Goal: Task Accomplishment & Management: Manage account settings

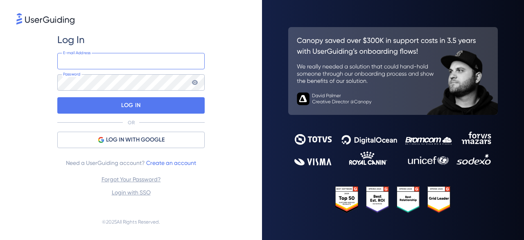
click at [129, 65] on input "email" at bounding box center [130, 61] width 147 height 16
type input "sabrina.farinhak@gupy.com.br"
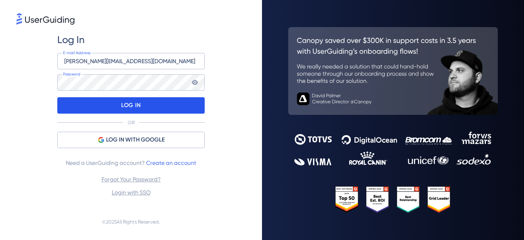
click at [125, 106] on p "LOG IN" at bounding box center [130, 105] width 19 height 13
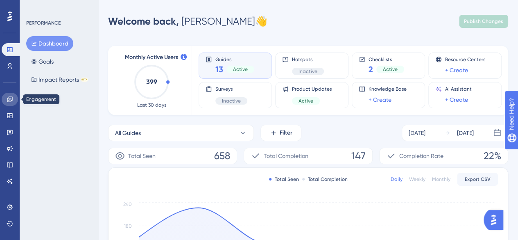
click at [13, 104] on link at bounding box center [10, 99] width 16 height 13
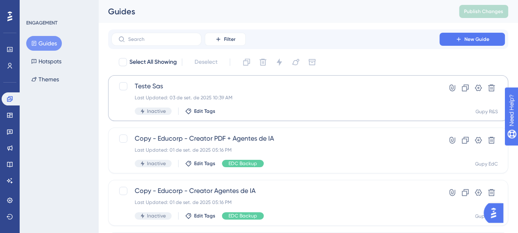
click at [259, 92] on html "✨ Save My Spot!✨" at bounding box center [263, 101] width 524 height 240
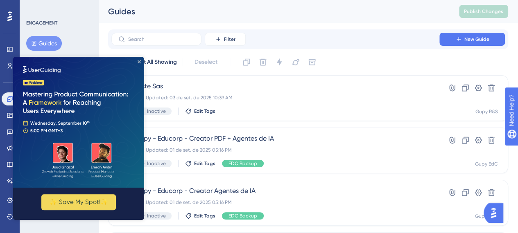
click at [140, 63] on icon "Close Preview" at bounding box center [139, 61] width 3 height 3
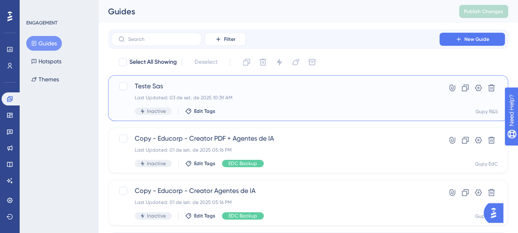
click at [157, 87] on span "Teste Sas" at bounding box center [275, 86] width 281 height 10
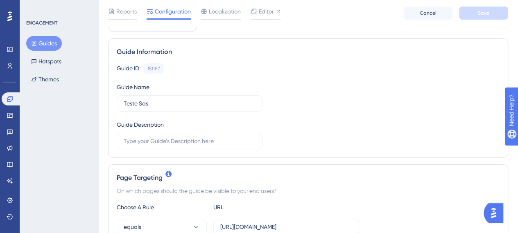
scroll to position [57, 0]
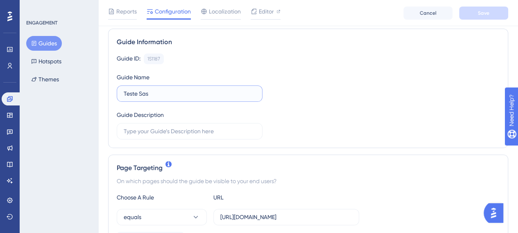
click at [143, 93] on input "Teste Sas" at bounding box center [190, 93] width 132 height 9
click at [302, 103] on div "Guide ID: 151187 Copy Guide Name Teste Sas Guide Description" at bounding box center [308, 97] width 383 height 86
click at [236, 97] on input "Teste Sas" at bounding box center [190, 93] width 132 height 9
type input "Teste - CS P"
click at [326, 118] on div "Guide ID: 151187 Copy Guide Name Teste - CS P Guide Description" at bounding box center [308, 97] width 383 height 86
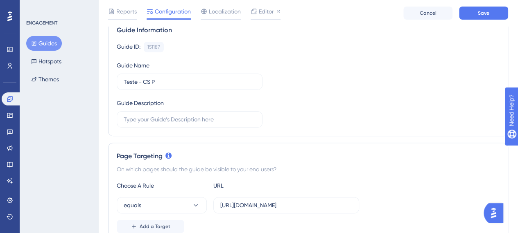
scroll to position [70, 0]
click at [258, 117] on label at bounding box center [190, 119] width 146 height 16
click at [256, 117] on input "text" at bounding box center [190, 119] width 132 height 9
click at [327, 119] on div "Guide ID: 151187 Copy Guide Name Teste - CS P Guide Description" at bounding box center [308, 84] width 383 height 86
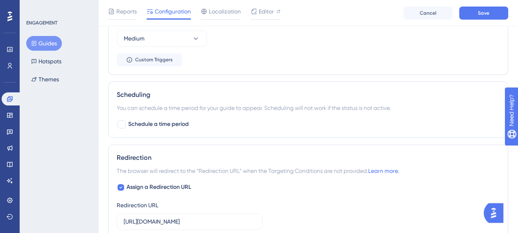
scroll to position [443, 0]
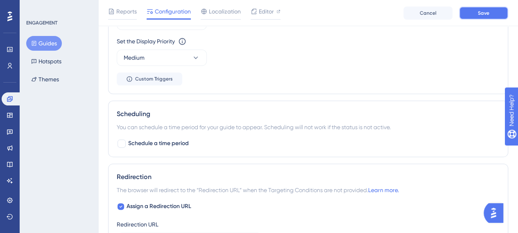
click at [481, 10] on span "Save" at bounding box center [483, 13] width 11 height 7
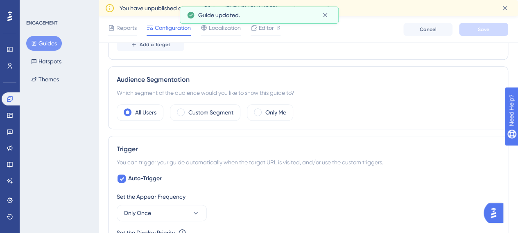
scroll to position [263, 0]
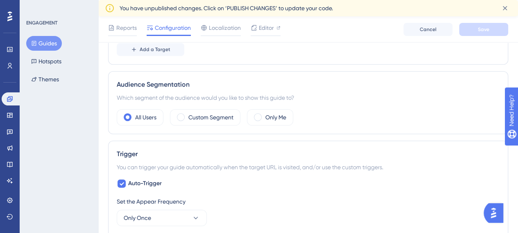
click at [165, 31] on span "Configuration" at bounding box center [173, 28] width 36 height 10
click at [51, 45] on button "Guides" at bounding box center [44, 43] width 36 height 15
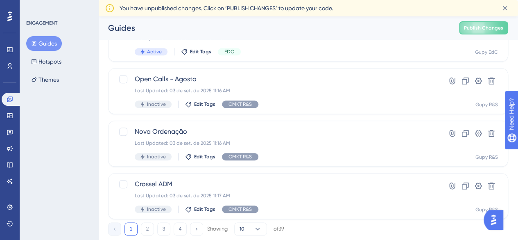
scroll to position [396, 0]
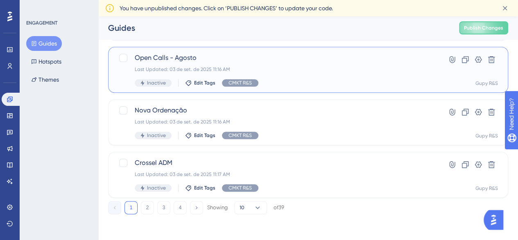
click at [267, 67] on div "Last Updated: 03 de set. de 2025 11:16 AM" at bounding box center [275, 69] width 281 height 7
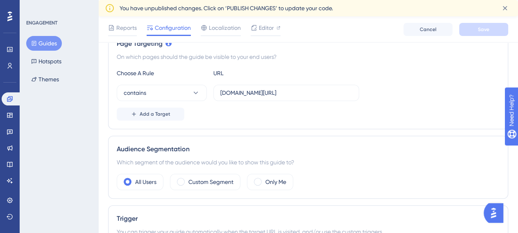
scroll to position [193, 0]
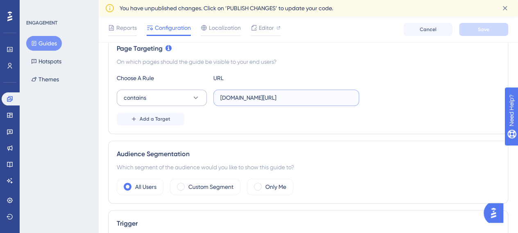
drag, startPoint x: 280, startPoint y: 95, endPoint x: 202, endPoint y: 95, distance: 77.4
click at [202, 95] on div "contains gupy.io/companies/" at bounding box center [238, 98] width 242 height 16
click at [394, 101] on div "contains gupy.io/companies/" at bounding box center [308, 98] width 383 height 16
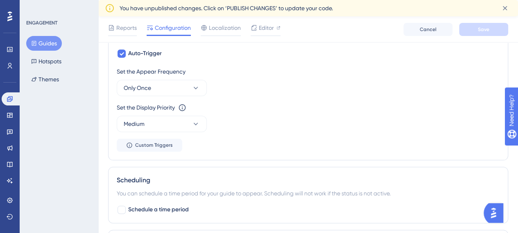
scroll to position [362, 0]
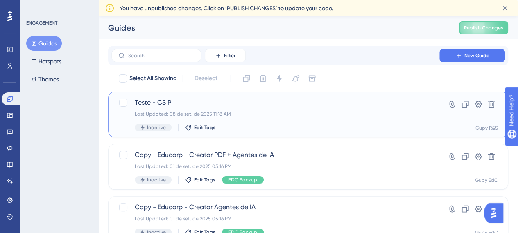
click at [215, 106] on span "Teste - CS P" at bounding box center [275, 103] width 281 height 10
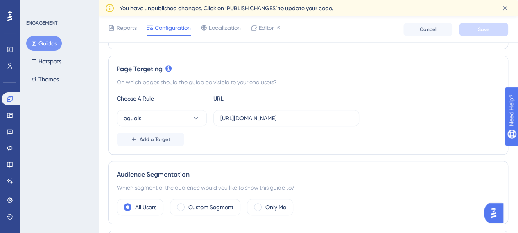
scroll to position [177, 0]
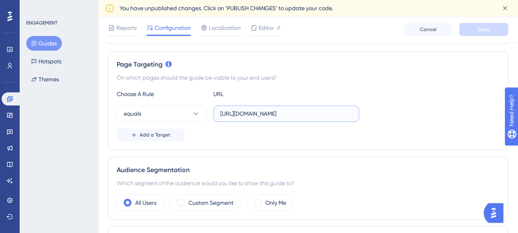
click at [226, 110] on input "https://niduu.com/admin-beta/employments?company=1" at bounding box center [286, 113] width 132 height 9
paste input "gupy.io/companies/"
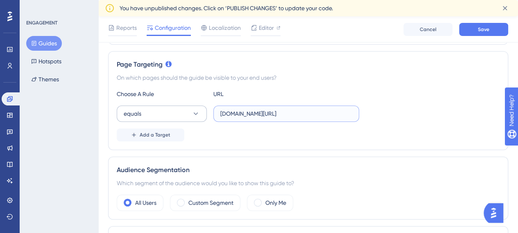
type input "gupy.io/companies/"
click at [198, 113] on icon at bounding box center [196, 114] width 8 height 8
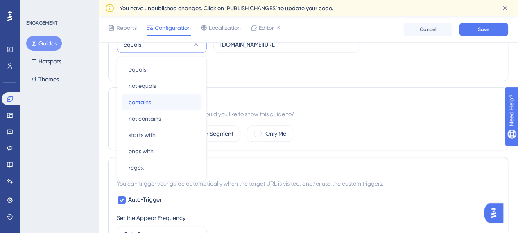
click at [194, 104] on div "contains contains" at bounding box center [162, 102] width 66 height 16
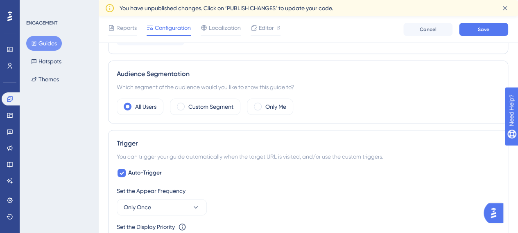
scroll to position [273, 0]
click at [287, 102] on div "Only Me" at bounding box center [270, 107] width 46 height 16
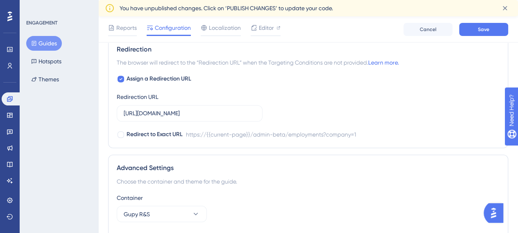
scroll to position [603, 0]
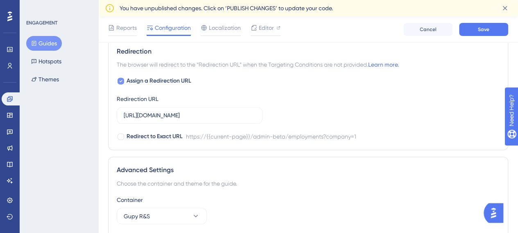
click at [122, 80] on icon at bounding box center [120, 81] width 3 height 7
checkbox input "false"
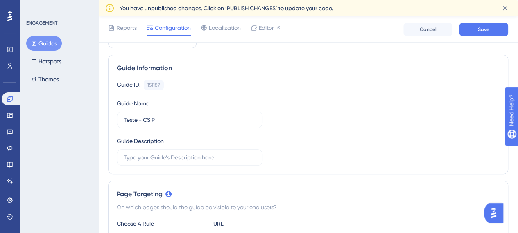
scroll to position [0, 0]
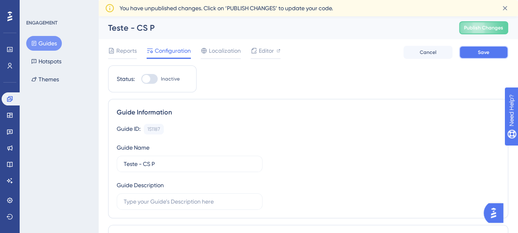
click at [478, 54] on span "Save" at bounding box center [483, 52] width 11 height 7
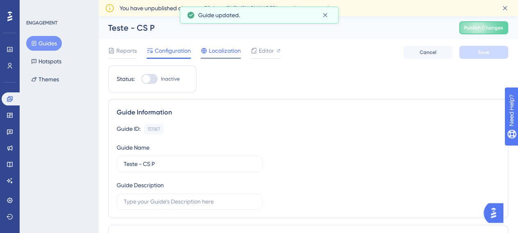
click at [221, 54] on span "Localization" at bounding box center [225, 51] width 32 height 10
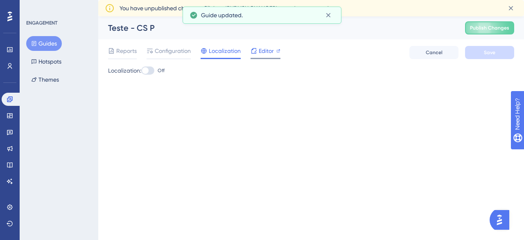
click at [272, 57] on div "Editor" at bounding box center [266, 52] width 30 height 13
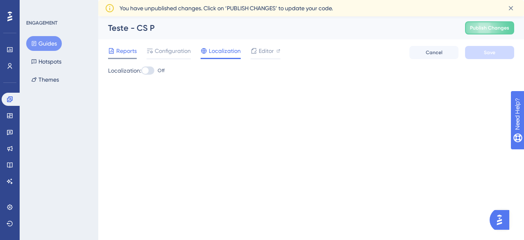
click at [132, 51] on span "Reports" at bounding box center [126, 51] width 20 height 10
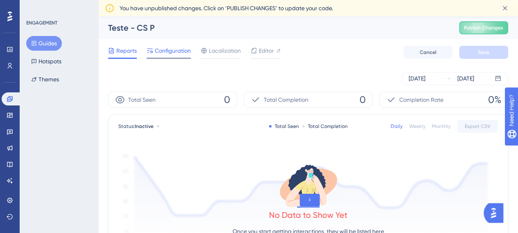
click at [185, 53] on span "Configuration" at bounding box center [173, 51] width 36 height 10
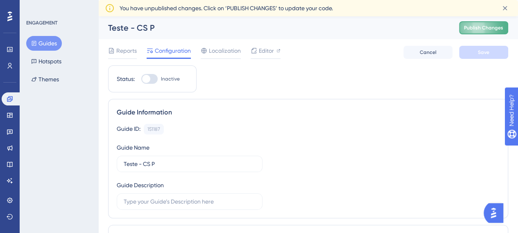
click at [503, 29] on span "Publish Changes" at bounding box center [483, 28] width 39 height 7
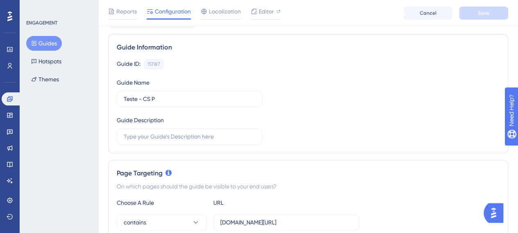
scroll to position [52, 0]
click at [242, 138] on input "text" at bounding box center [190, 136] width 132 height 9
type input "h"
click at [341, 119] on div "Guide ID: 151187 Copy Guide Name Teste - CS P Guide Description" at bounding box center [308, 102] width 383 height 86
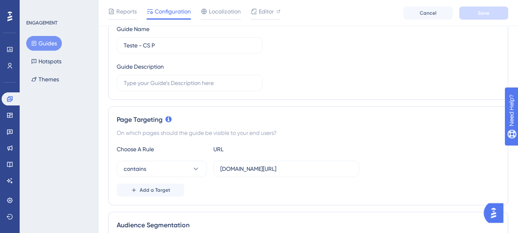
scroll to position [151, 0]
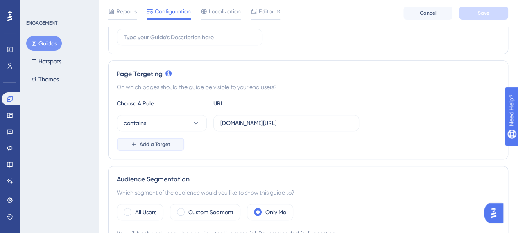
click at [172, 145] on button "Add a Target" at bounding box center [151, 144] width 68 height 13
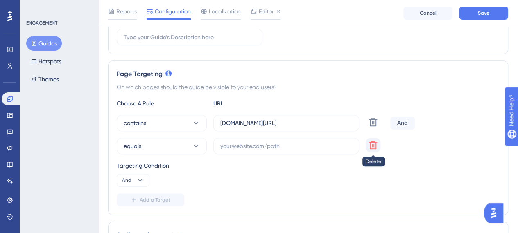
click at [373, 146] on icon at bounding box center [373, 145] width 8 height 8
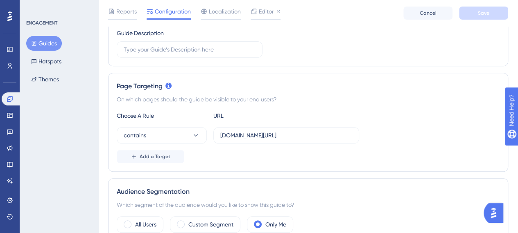
scroll to position [0, 0]
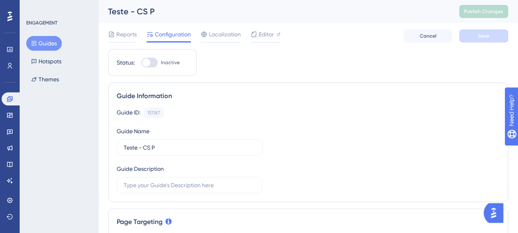
click at [50, 41] on button "Guides" at bounding box center [44, 43] width 36 height 15
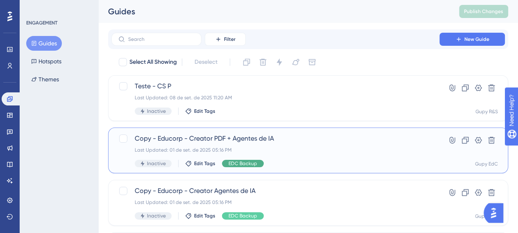
click at [237, 163] on span "EDC Backup" at bounding box center [242, 164] width 29 height 7
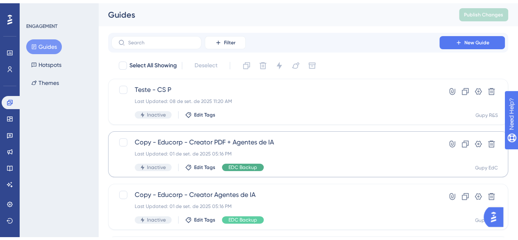
scroll to position [120, 0]
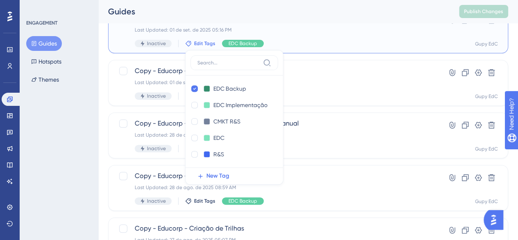
click at [340, 24] on div "Copy - Educorp - Creator PDF + Agentes de IA Last Updated: 01 de set. de 2025 0…" at bounding box center [275, 31] width 281 height 34
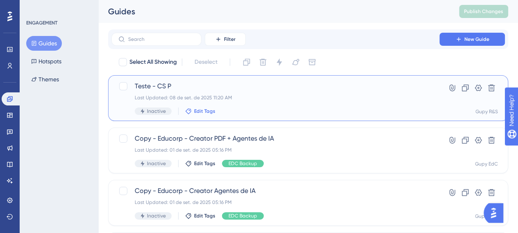
click at [209, 111] on span "Edit Tags" at bounding box center [204, 111] width 21 height 7
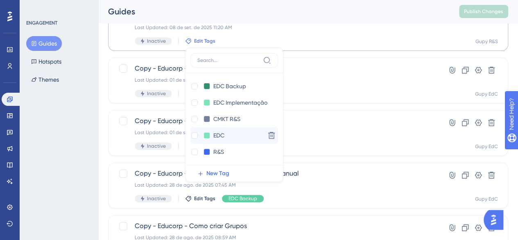
scroll to position [40, 0]
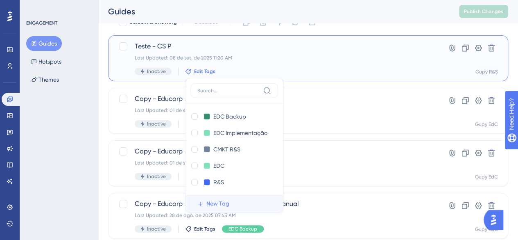
click at [219, 205] on span "New Tag" at bounding box center [217, 204] width 23 height 10
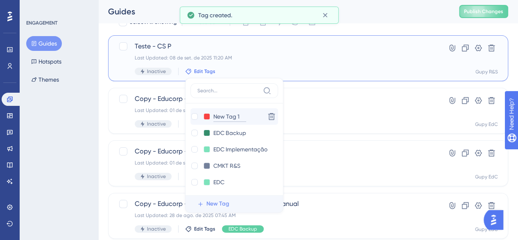
click at [226, 118] on input "New Tag 1" at bounding box center [229, 116] width 33 height 10
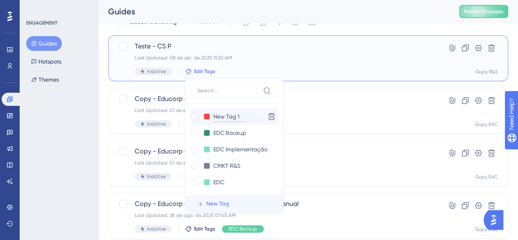
type input "R"
click at [226, 118] on input "R" at bounding box center [229, 116] width 33 height 10
type input "CS R"
click at [229, 116] on input "CS R" at bounding box center [229, 116] width 33 height 10
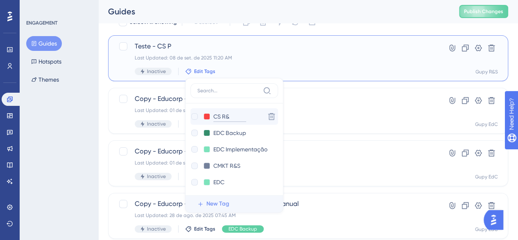
type input "CS R&S"
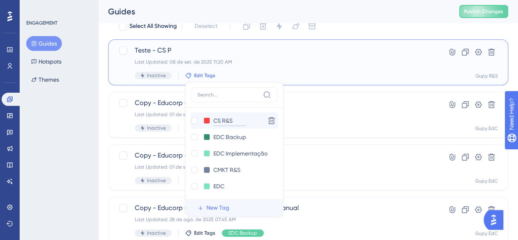
click at [237, 120] on input "CS R&S" at bounding box center [229, 120] width 33 height 10
type input "CS R&S P"
click at [193, 119] on div at bounding box center [194, 120] width 7 height 7
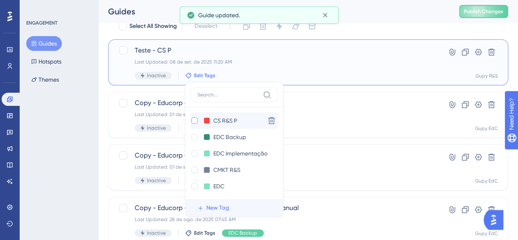
checkbox input "true"
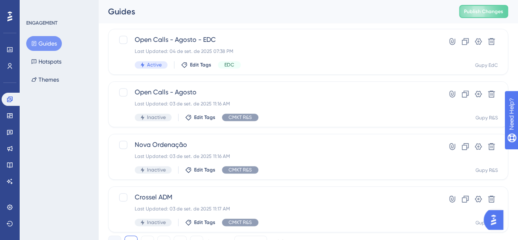
scroll to position [396, 0]
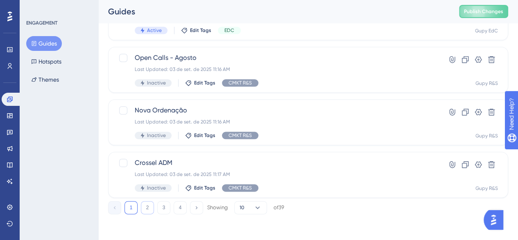
click at [147, 206] on button "2" at bounding box center [147, 207] width 13 height 13
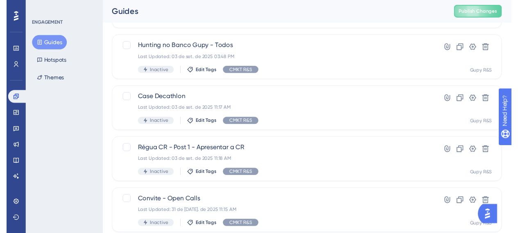
scroll to position [0, 0]
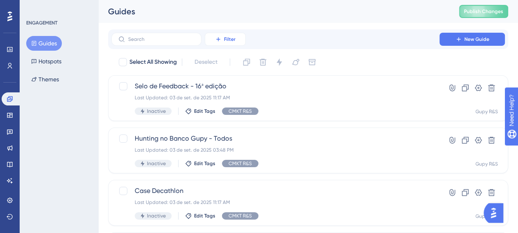
click at [218, 42] on icon at bounding box center [218, 39] width 7 height 7
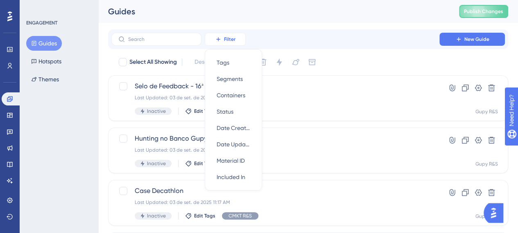
scroll to position [3, 0]
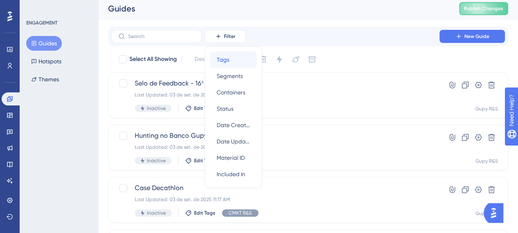
click at [222, 57] on span "Tags" at bounding box center [223, 60] width 13 height 10
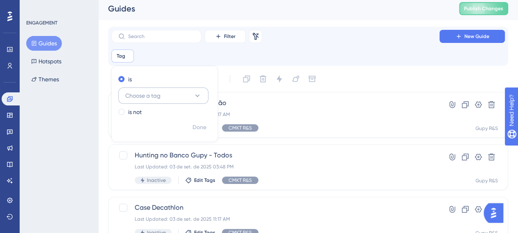
click at [166, 95] on button "Choose a tag" at bounding box center [163, 96] width 90 height 16
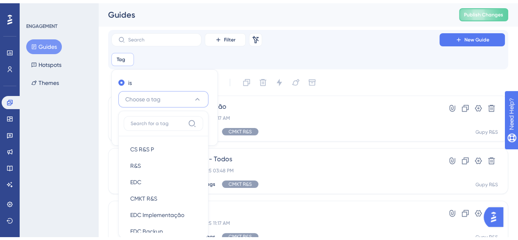
scroll to position [56, 0]
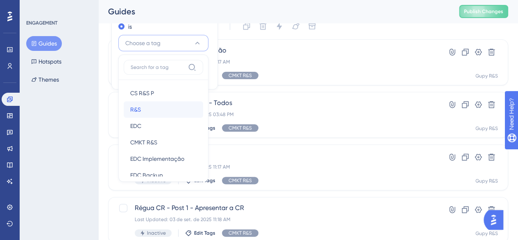
click at [155, 108] on div "R&S R&S" at bounding box center [163, 109] width 66 height 16
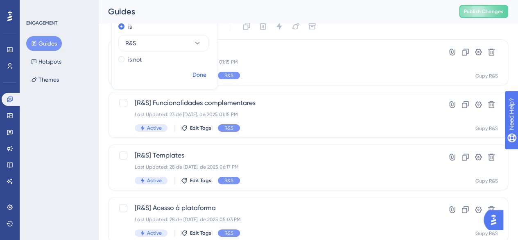
click at [202, 77] on span "Done" at bounding box center [199, 75] width 14 height 10
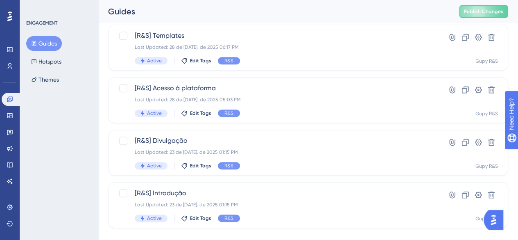
scroll to position [189, 0]
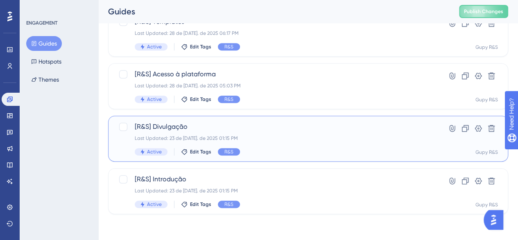
click at [207, 126] on span "[R&S] Divulgação" at bounding box center [275, 127] width 281 height 10
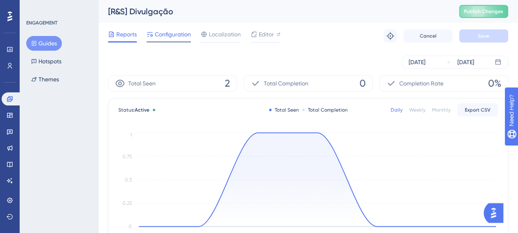
click at [183, 42] on div at bounding box center [169, 41] width 44 height 1
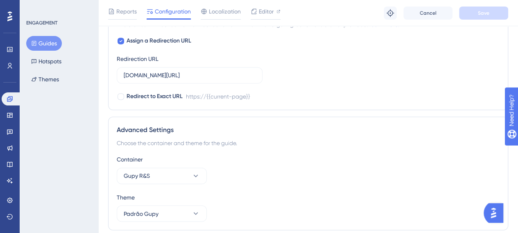
scroll to position [581, 0]
click at [229, 16] on div "Localization" at bounding box center [221, 13] width 40 height 13
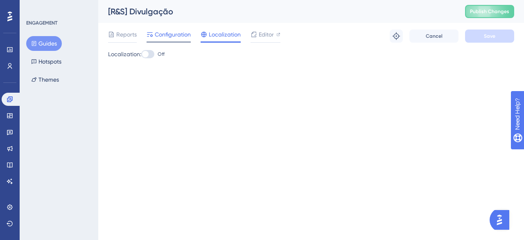
click at [171, 37] on span "Configuration" at bounding box center [173, 34] width 36 height 10
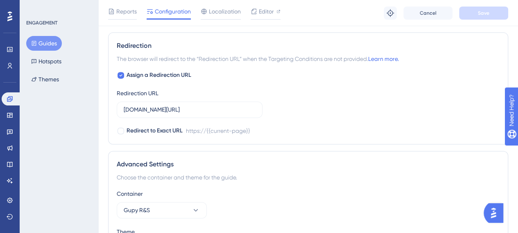
scroll to position [547, 0]
click at [241, 112] on label "gupy.io/companies" at bounding box center [190, 109] width 146 height 16
click at [241, 112] on input "gupy.io/companies" at bounding box center [190, 109] width 132 height 9
click at [241, 112] on label "gupy.io/companies" at bounding box center [190, 109] width 146 height 16
click at [241, 112] on input "gupy.io/companies" at bounding box center [190, 109] width 132 height 9
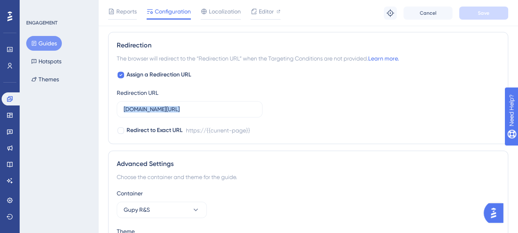
click at [241, 112] on label "gupy.io/companies" at bounding box center [190, 109] width 146 height 16
click at [241, 112] on input "gupy.io/companies" at bounding box center [190, 109] width 132 height 9
click at [241, 112] on label "gupy.io/companies" at bounding box center [190, 109] width 146 height 16
click at [241, 112] on input "gupy.io/companies" at bounding box center [190, 109] width 132 height 9
click at [241, 112] on label "gupy.io/companies" at bounding box center [190, 109] width 146 height 16
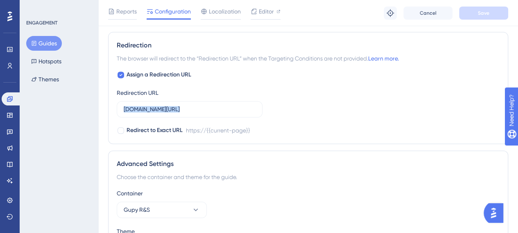
click at [241, 112] on input "gupy.io/companies" at bounding box center [190, 109] width 132 height 9
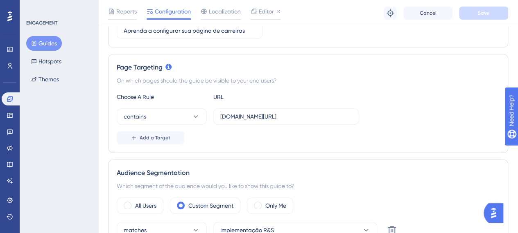
scroll to position [0, 0]
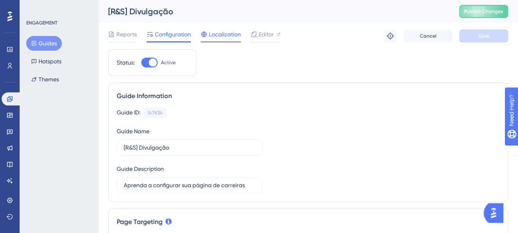
click at [216, 40] on div "Localization" at bounding box center [221, 35] width 40 height 13
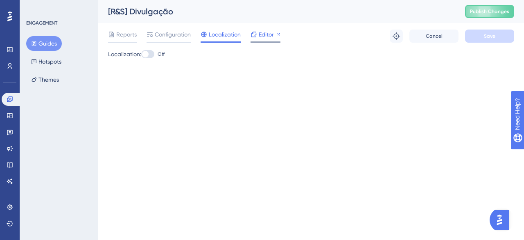
click at [265, 35] on span "Editor" at bounding box center [266, 34] width 15 height 10
click at [7, 49] on icon at bounding box center [9, 49] width 5 height 5
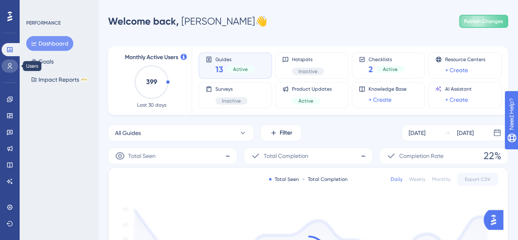
click at [8, 70] on link at bounding box center [10, 65] width 16 height 13
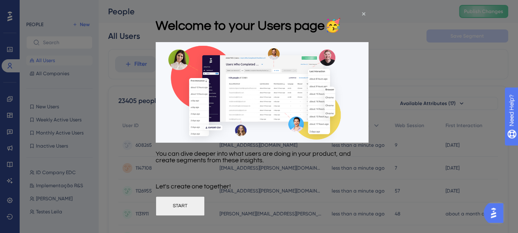
click at [205, 213] on button "START" at bounding box center [180, 206] width 49 height 20
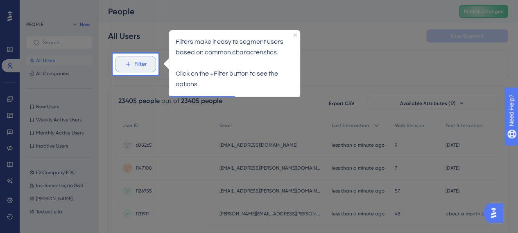
click at [140, 66] on span "Filter" at bounding box center [140, 64] width 13 height 10
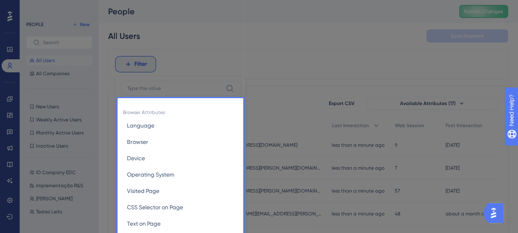
scroll to position [41, 0]
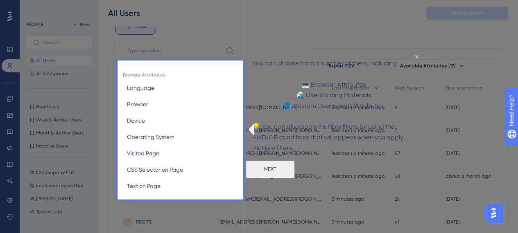
click at [295, 179] on button "NEXT" at bounding box center [270, 170] width 49 height 18
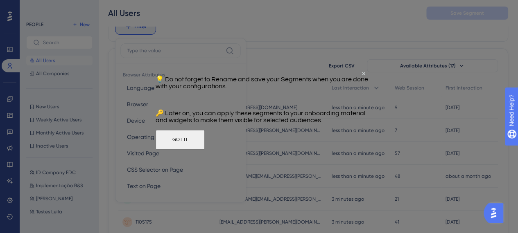
click at [205, 150] on button "GOT IT" at bounding box center [180, 140] width 49 height 20
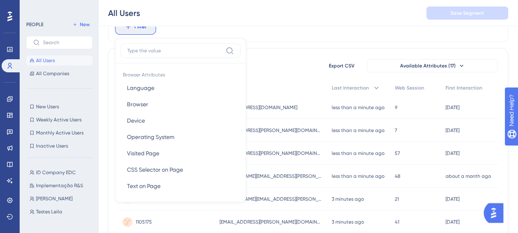
click at [277, 72] on div "23405 people out of 23405 people Export CSV Available Attributes (17)" at bounding box center [308, 66] width 380 height 15
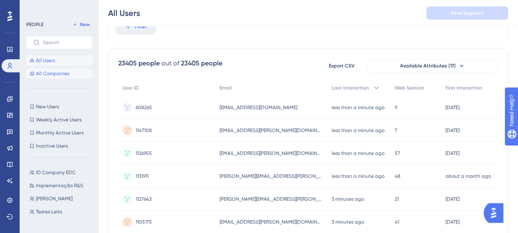
click at [76, 75] on button "All Companies" at bounding box center [59, 74] width 66 height 10
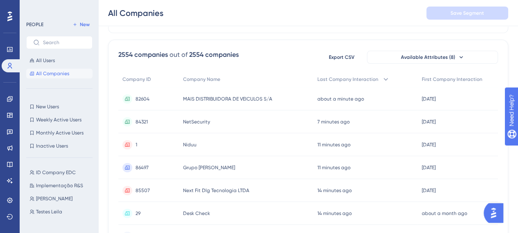
scroll to position [51, 0]
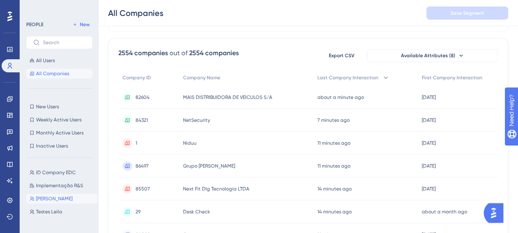
click at [55, 197] on button "Sabrina Sabrina" at bounding box center [61, 199] width 71 height 10
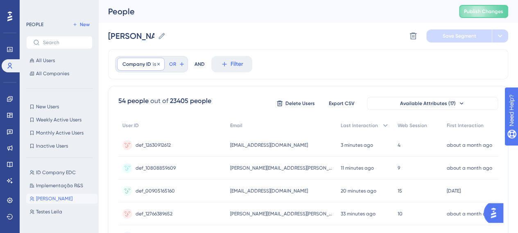
click at [146, 67] on span "Company ID" at bounding box center [136, 64] width 29 height 7
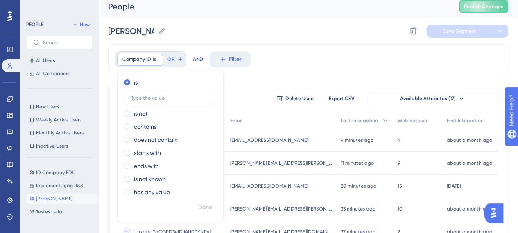
click at [317, 42] on div "Sabrina Sabrina Delete Segment Save Segment" at bounding box center [308, 31] width 400 height 26
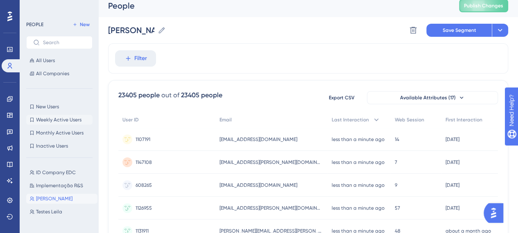
scroll to position [5, 0]
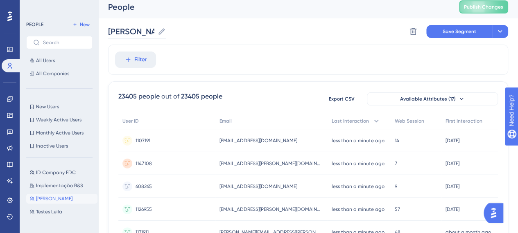
click at [163, 32] on icon at bounding box center [161, 31] width 6 height 6
click at [154, 32] on input "Sabrina" at bounding box center [131, 31] width 46 height 11
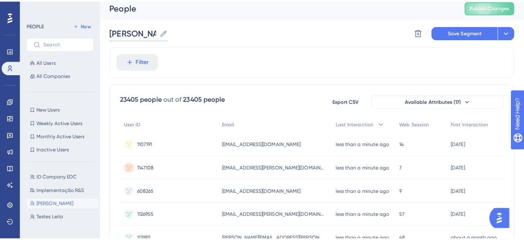
scroll to position [31, 0]
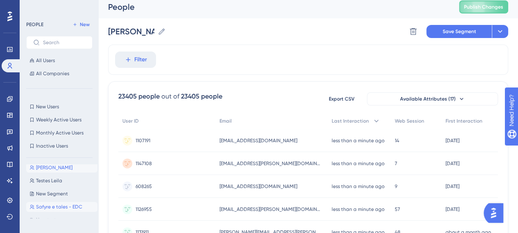
click at [61, 208] on span "Safyre e tales - EDC" at bounding box center [59, 207] width 46 height 7
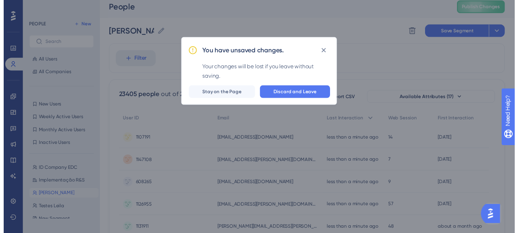
scroll to position [0, 0]
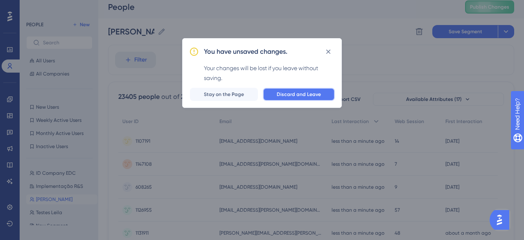
click at [296, 94] on span "Discard and Leave" at bounding box center [299, 94] width 44 height 7
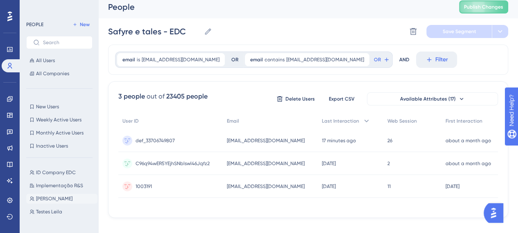
scroll to position [31, 0]
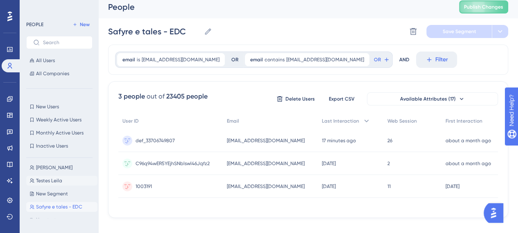
click at [47, 185] on button "Testes Leila Testes Leila" at bounding box center [61, 181] width 71 height 10
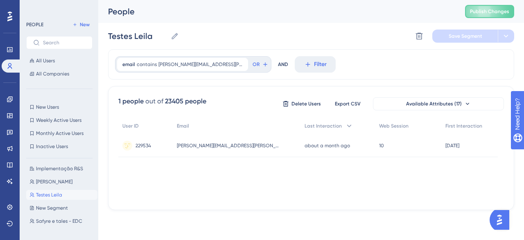
scroll to position [18, 0]
click at [47, 180] on span "Sabrina" at bounding box center [54, 181] width 36 height 7
type input "Sabrina"
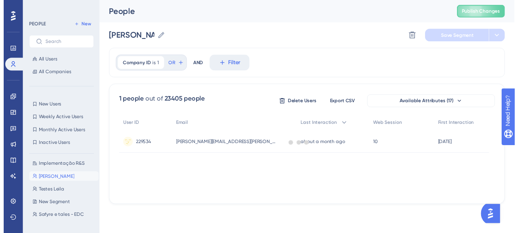
scroll to position [0, 0]
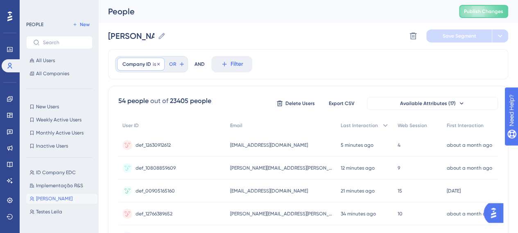
click at [149, 63] on span "Company ID" at bounding box center [136, 64] width 29 height 7
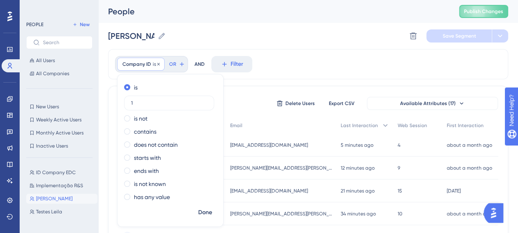
scroll to position [5, 0]
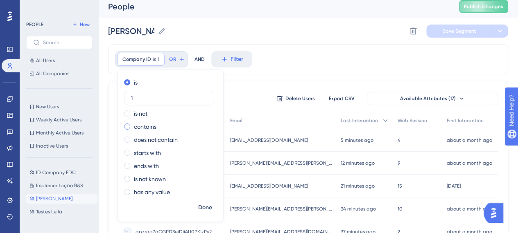
click at [150, 124] on label "contains" at bounding box center [145, 127] width 23 height 10
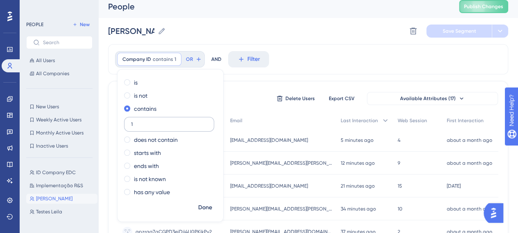
click at [157, 127] on label "1" at bounding box center [169, 124] width 90 height 15
click at [157, 127] on input "1" at bounding box center [169, 125] width 76 height 6
click at [157, 127] on label "1" at bounding box center [169, 124] width 90 height 15
click at [157, 127] on input "1" at bounding box center [169, 125] width 76 height 6
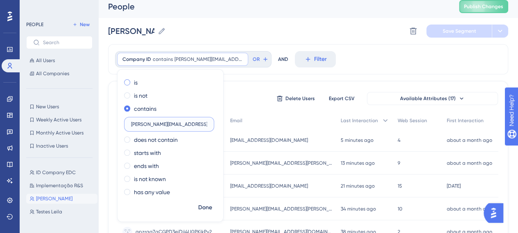
type input "sabrina.farinhak@gupy.com.br"
click at [129, 84] on span at bounding box center [127, 82] width 6 height 6
click at [133, 81] on input "radio" at bounding box center [133, 81] width 0 height 0
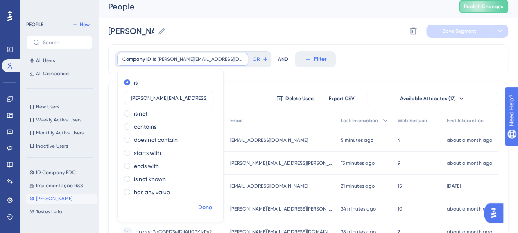
click at [204, 207] on span "Done" at bounding box center [205, 208] width 14 height 10
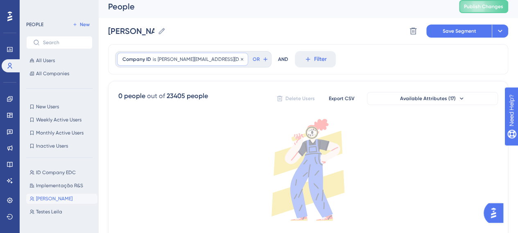
click at [197, 61] on span "sabrina.farinhak@gupy.com.br" at bounding box center [200, 59] width 85 height 7
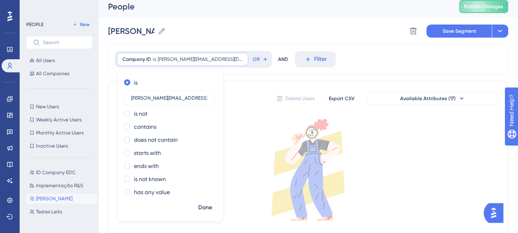
drag, startPoint x: 167, startPoint y: 99, endPoint x: 281, endPoint y: 88, distance: 114.8
click at [281, 88] on div "Company ID is sabrina.farinhak@gupy.com.br sabrina.farinhak@gupy.com.br Remove …" at bounding box center [308, 156] width 400 height 225
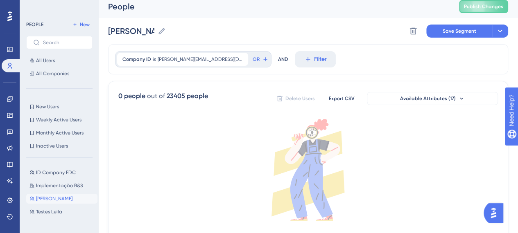
click at [188, 66] on div "Company ID is sabrina.farinhak@gupy.com.br sabrina.farinhak@gupy.com.br Remove …" at bounding box center [193, 59] width 156 height 16
click at [193, 59] on span "sabrina.farinhak@gupy.com.br" at bounding box center [200, 59] width 85 height 7
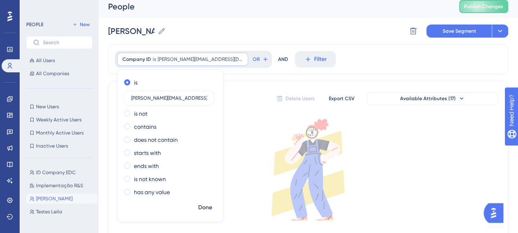
drag, startPoint x: 171, startPoint y: 97, endPoint x: 256, endPoint y: 99, distance: 85.2
click at [256, 99] on div "Company ID is sabrina.farinhak@gupy.com.br sabrina.farinhak@gupy.com.br Remove …" at bounding box center [308, 156] width 400 height 225
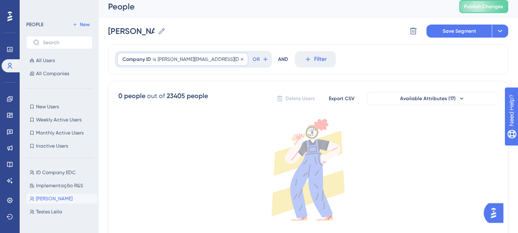
click at [185, 57] on span "sabrina.farinhak@gupy.com.br" at bounding box center [200, 59] width 85 height 7
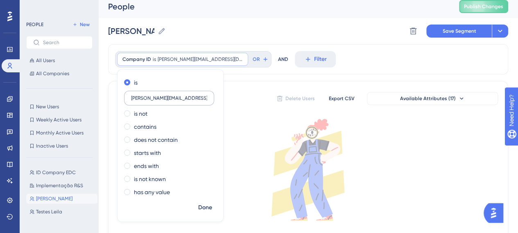
click at [153, 100] on input "sabrina.farinhak@gupy.com.br" at bounding box center [169, 98] width 76 height 6
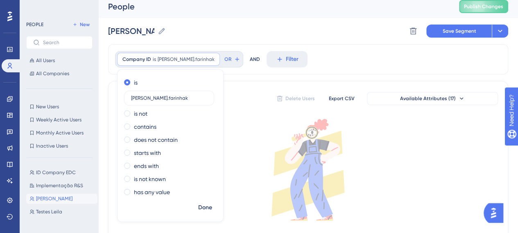
type input "sabrina.farinhak"
click at [321, 58] on div "Company ID is sabrina.farinhak sabrina.farinhak Remove is sabrina.farinhak is n…" at bounding box center [308, 59] width 400 height 30
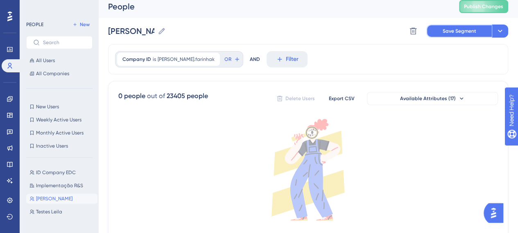
click at [457, 32] on span "Save Segment" at bounding box center [460, 31] width 34 height 7
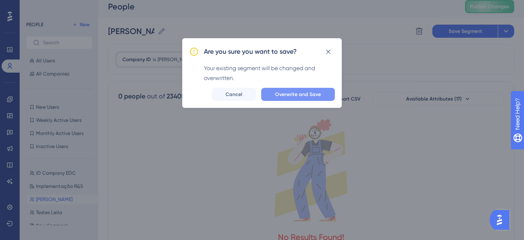
click at [296, 99] on button "Overwrite and Save" at bounding box center [298, 94] width 74 height 13
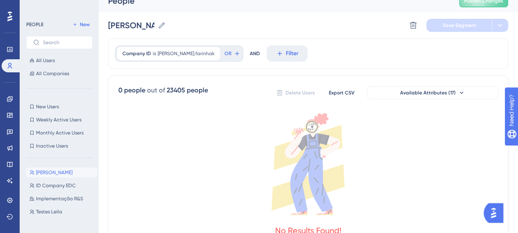
scroll to position [10, 0]
click at [9, 54] on link at bounding box center [10, 49] width 16 height 13
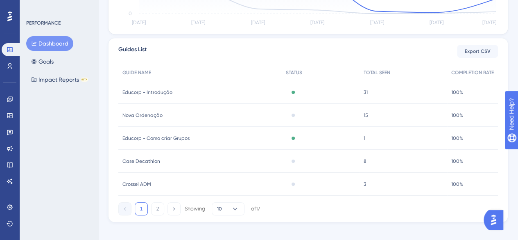
scroll to position [283, 0]
click at [153, 161] on span "Case Decathlon" at bounding box center [141, 160] width 38 height 7
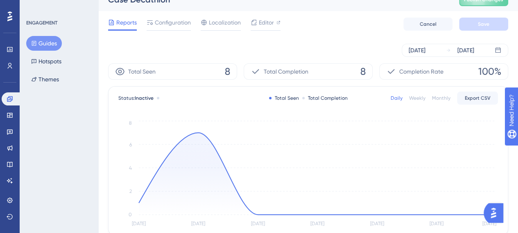
scroll to position [10, 0]
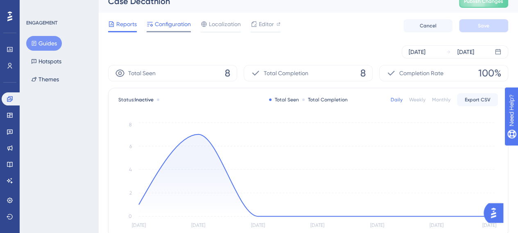
click at [185, 21] on span "Configuration" at bounding box center [173, 24] width 36 height 10
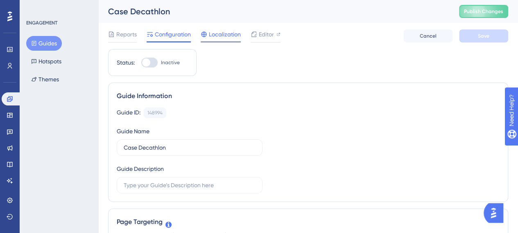
click at [218, 32] on span "Localization" at bounding box center [225, 34] width 32 height 10
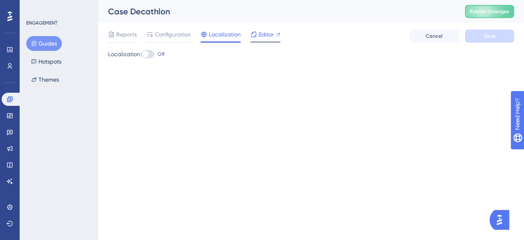
click at [264, 32] on span "Editor" at bounding box center [266, 34] width 15 height 10
click at [121, 34] on span "Reports" at bounding box center [126, 34] width 20 height 10
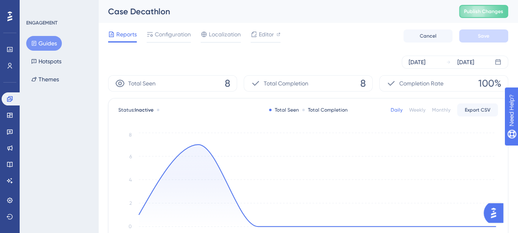
click at [45, 42] on button "Guides" at bounding box center [44, 43] width 36 height 15
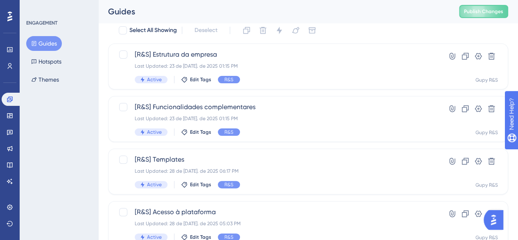
scroll to position [52, 0]
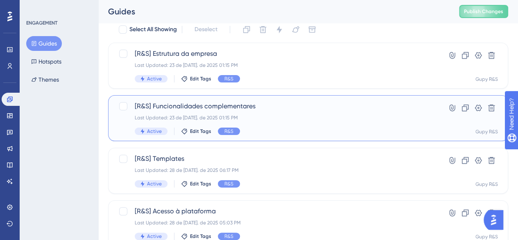
click at [292, 119] on div "Last Updated: 23 de jul. de 2025 01:15 PM" at bounding box center [275, 117] width 281 height 7
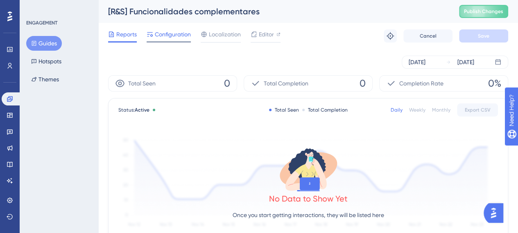
click at [171, 40] on div "Configuration" at bounding box center [169, 35] width 44 height 13
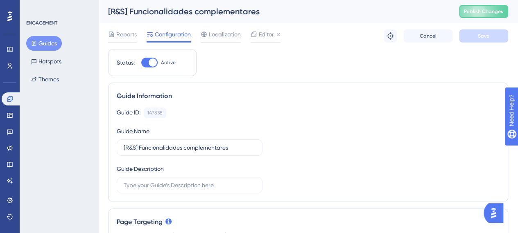
click at [226, 44] on div "Reports Configuration Localization Editor Troubleshoot Cancel Save" at bounding box center [308, 36] width 400 height 26
click at [222, 35] on span "Localization" at bounding box center [225, 34] width 32 height 10
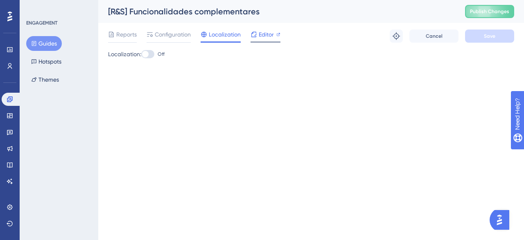
click at [264, 37] on span "Editor" at bounding box center [266, 34] width 15 height 10
